Goal: Information Seeking & Learning: Learn about a topic

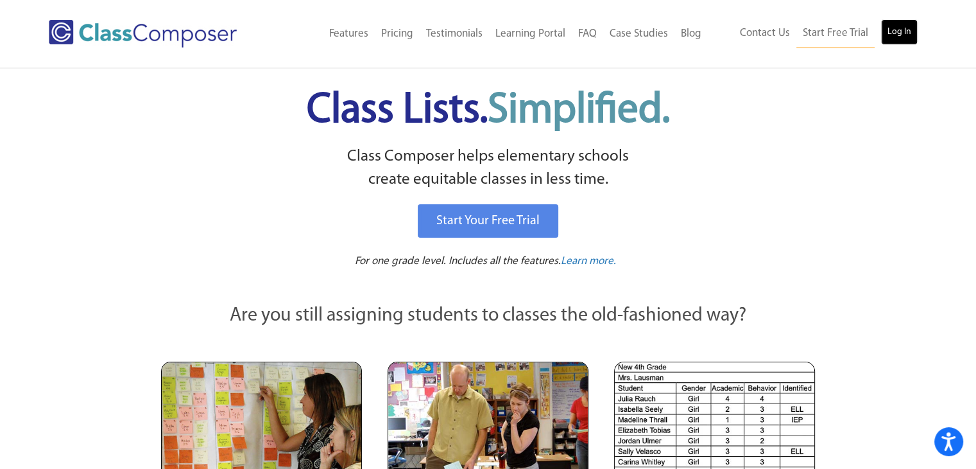
click at [895, 38] on link "Log In" at bounding box center [899, 32] width 37 height 26
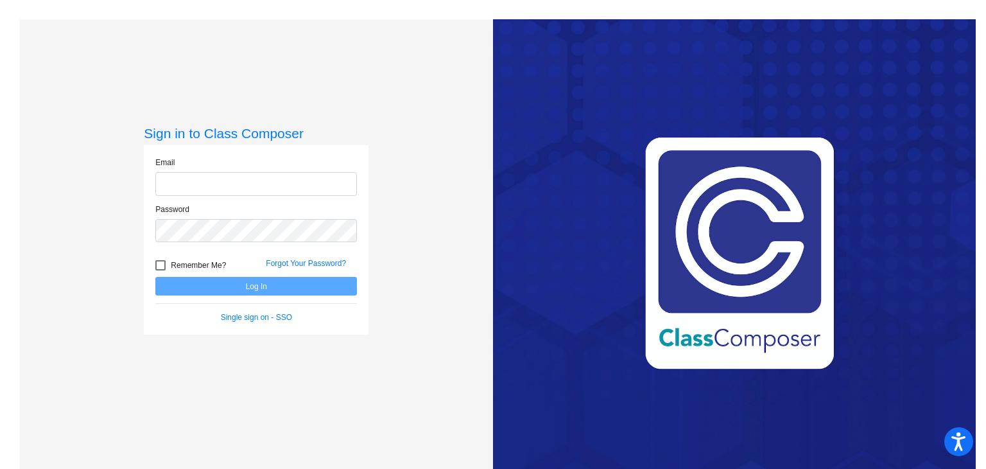
type input "autumn.domsch@rrps.net"
click at [250, 277] on button "Log In" at bounding box center [256, 286] width 202 height 19
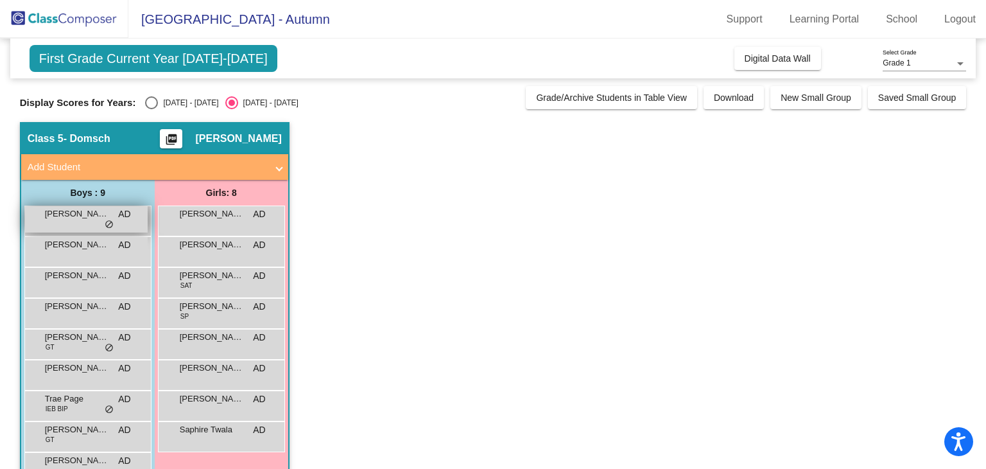
click at [90, 211] on span "Chidubem Abanifi" at bounding box center [77, 213] width 64 height 13
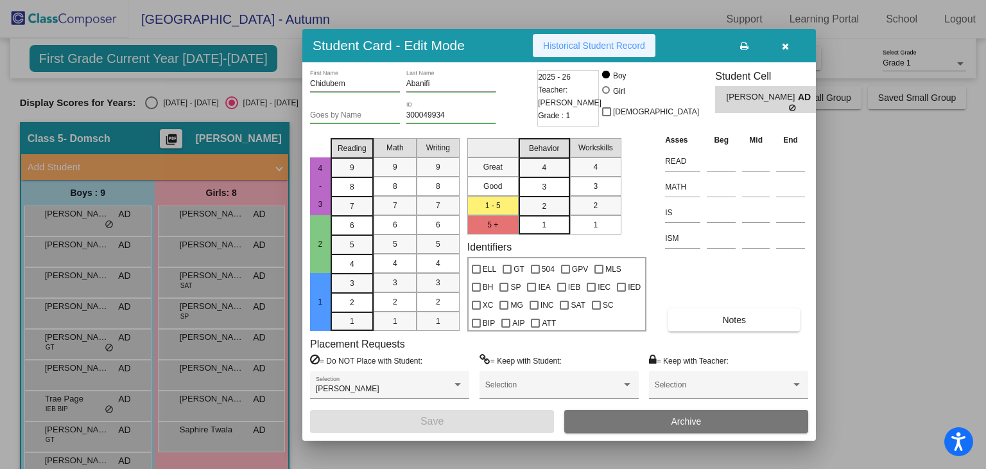
click at [637, 43] on span "Historical Student Record" at bounding box center [594, 45] width 102 height 10
click at [796, 40] on button "button" at bounding box center [785, 45] width 41 height 23
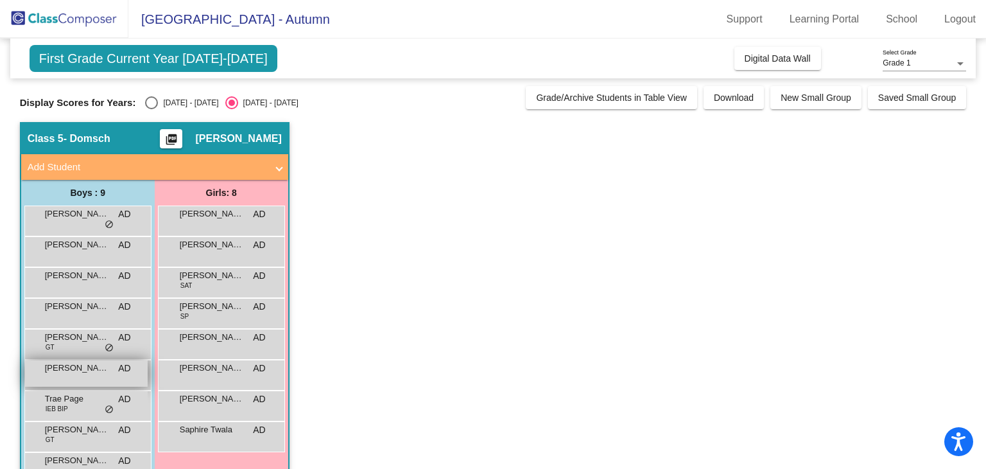
scroll to position [34, 0]
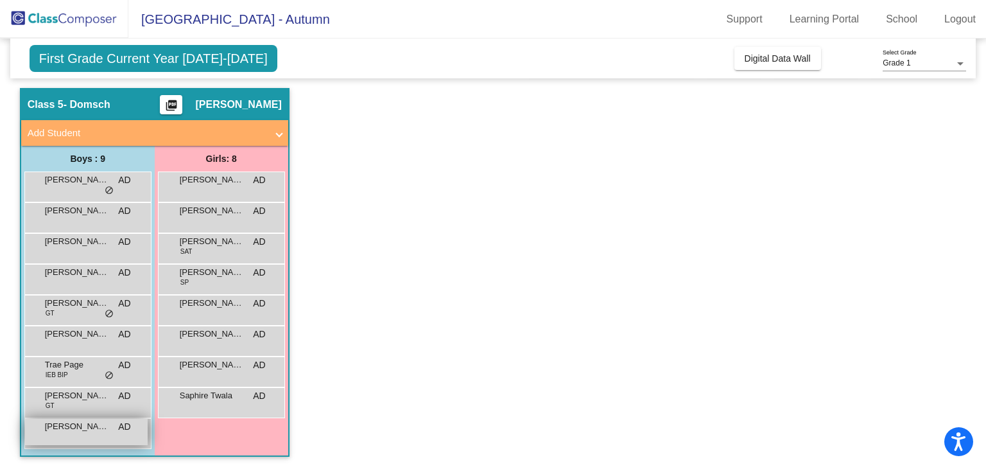
click at [78, 424] on span "Wyatt Banks" at bounding box center [77, 426] width 64 height 13
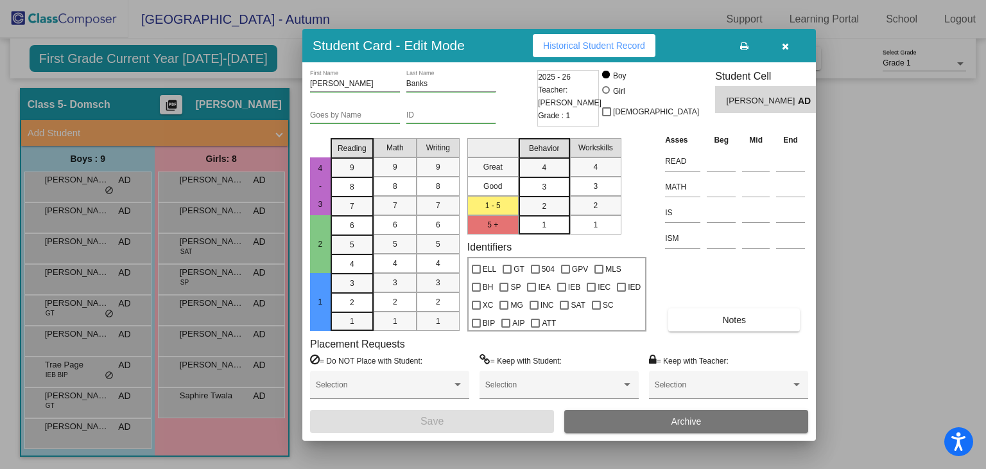
click at [626, 47] on span "Historical Student Record" at bounding box center [594, 45] width 102 height 10
click at [789, 42] on button "button" at bounding box center [785, 45] width 41 height 23
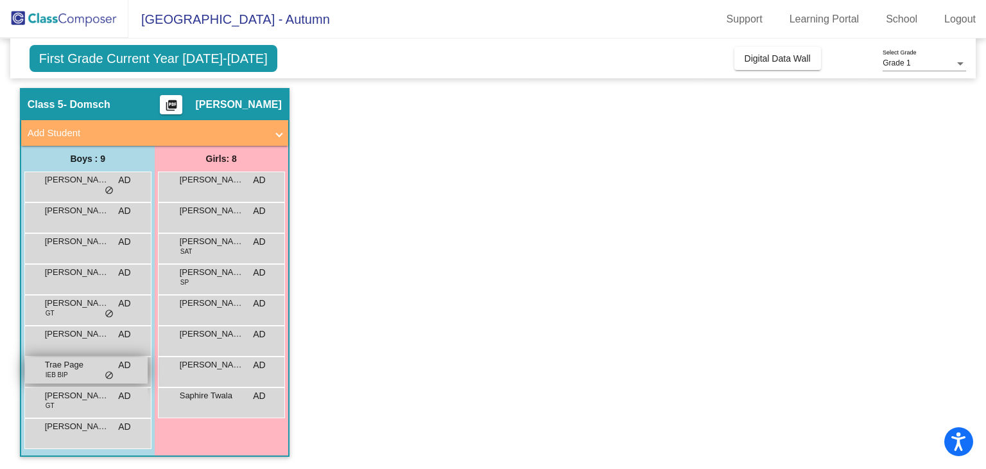
click at [60, 364] on span "Trae Page" at bounding box center [77, 364] width 64 height 13
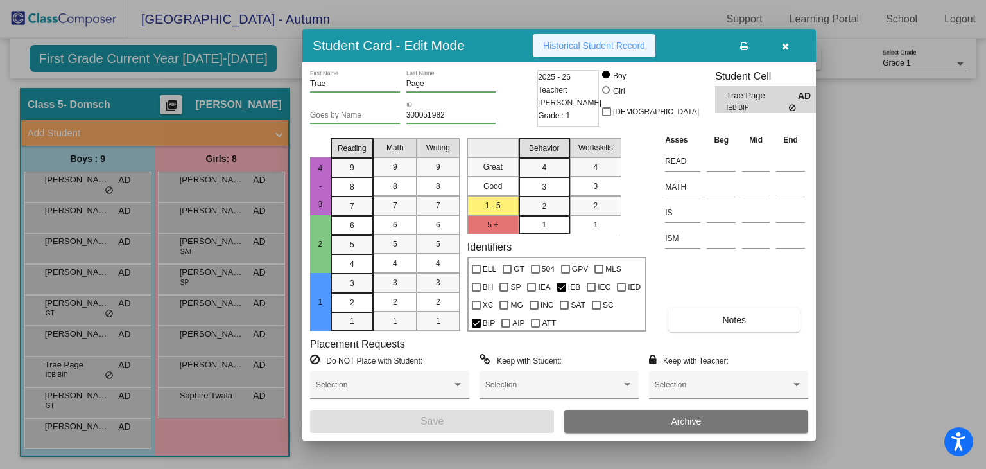
click at [589, 46] on span "Historical Student Record" at bounding box center [594, 45] width 102 height 10
click at [788, 42] on icon "button" at bounding box center [785, 46] width 7 height 9
